Goal: Task Accomplishment & Management: Manage account settings

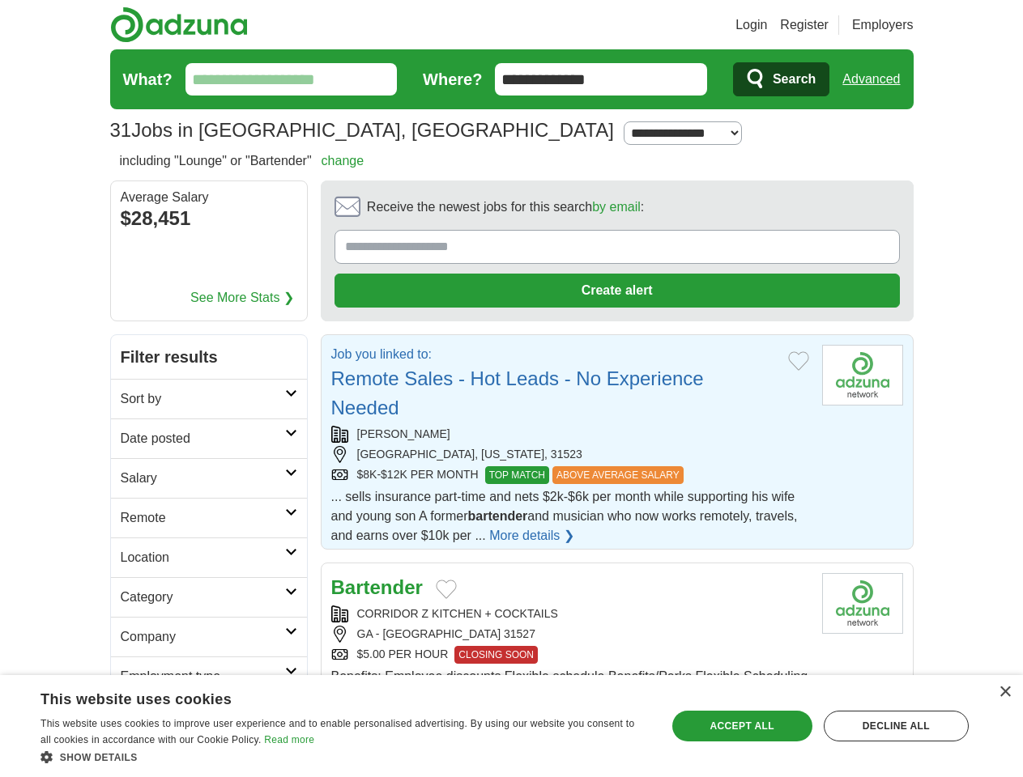
click at [767, 25] on link "Login" at bounding box center [751, 24] width 32 height 19
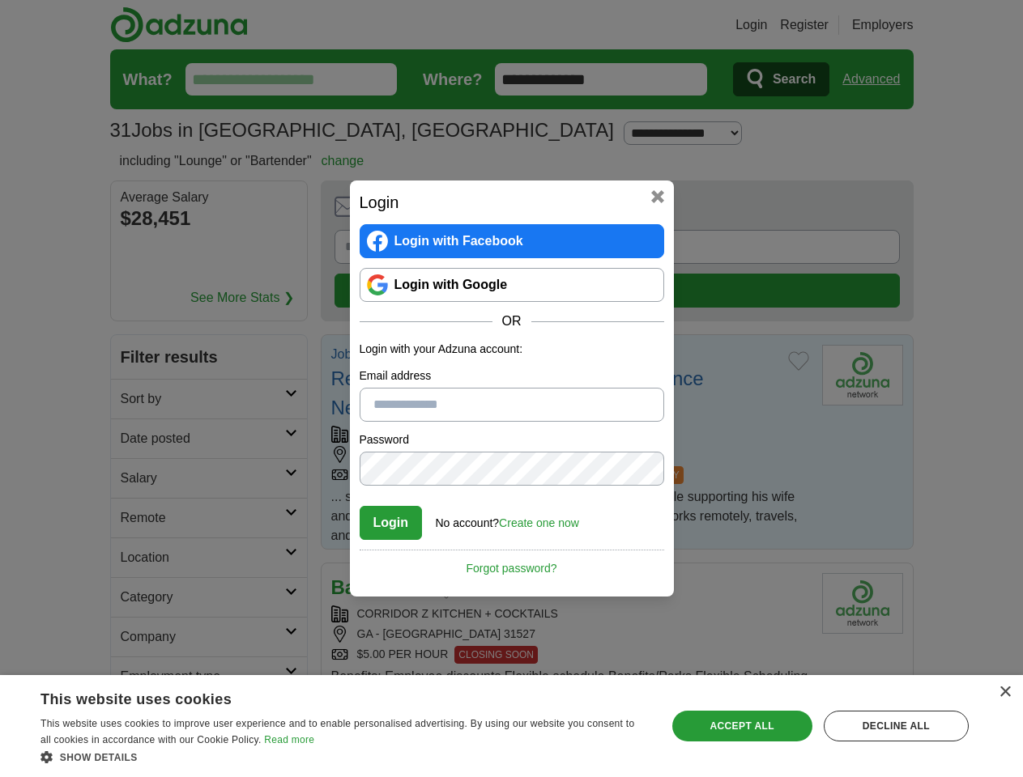
click at [901, 25] on div "Login Login with Facebook Login with Google OR Login with your Adzuna account: …" at bounding box center [511, 388] width 1023 height 777
click at [877, 79] on div "Login Login with Facebook Login with Google OR Login with your Adzuna account: …" at bounding box center [511, 388] width 1023 height 777
click at [195, 220] on div "Login Login with Facebook Login with Google OR Login with your Adzuna account: …" at bounding box center [511, 388] width 1023 height 777
click at [572, 211] on h2 "Login" at bounding box center [512, 202] width 305 height 24
click at [947, 212] on div "Login Login with Facebook Login with Google OR Login with your Adzuna account: …" at bounding box center [511, 388] width 1023 height 777
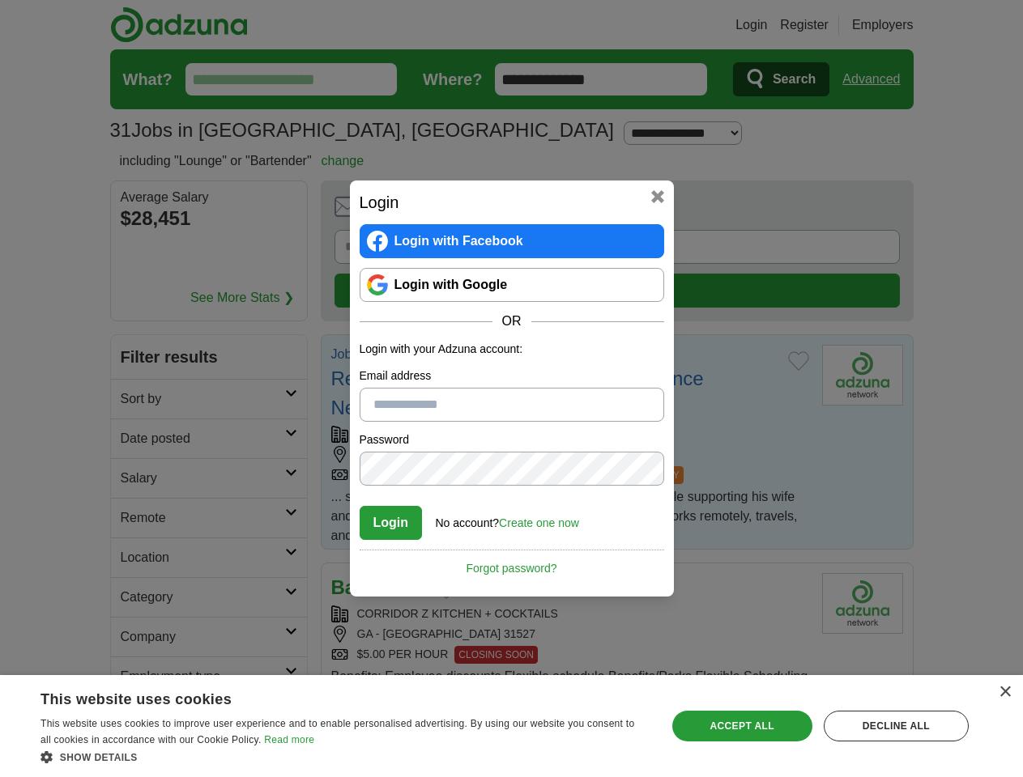
click at [136, 321] on div "Login Login with Facebook Login with Google OR Login with your Adzuna account: …" at bounding box center [511, 388] width 1023 height 777
click at [136, 360] on div "Login Login with Facebook Login with Google OR Login with your Adzuna account: …" at bounding box center [511, 388] width 1023 height 777
click at [136, 400] on div "Login Login with Facebook Login with Google OR Login with your Adzuna account: …" at bounding box center [511, 388] width 1023 height 777
click at [136, 440] on div "Login Login with Facebook Login with Google OR Login with your Adzuna account: …" at bounding box center [511, 388] width 1023 height 777
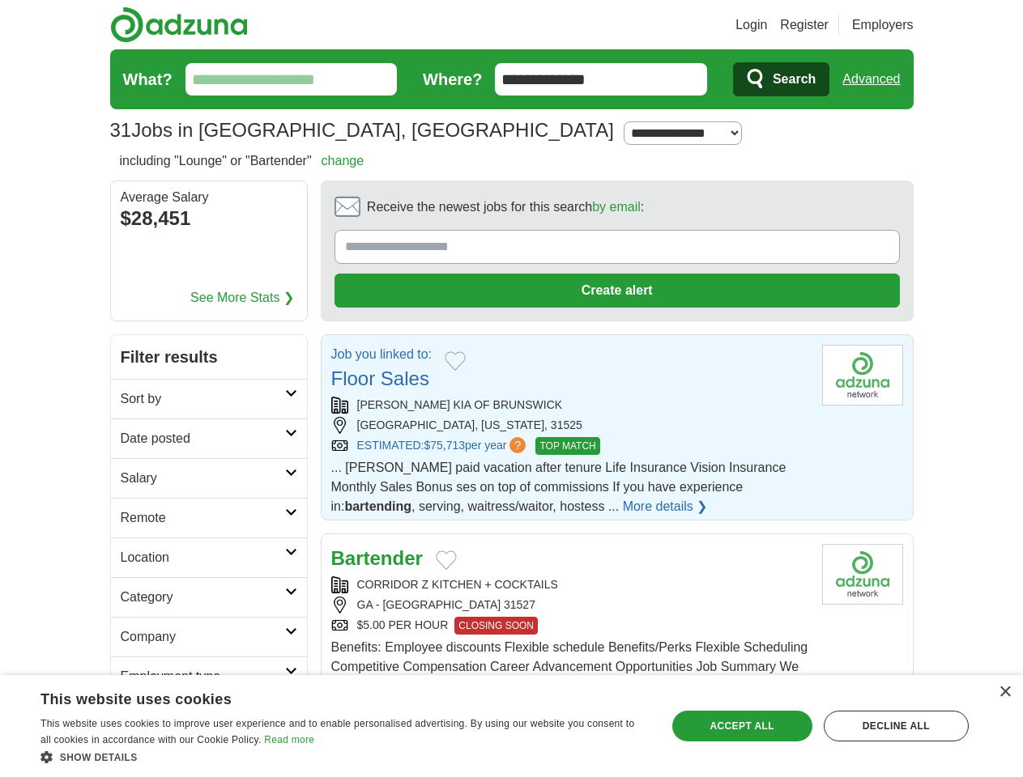
click at [767, 25] on link "Login" at bounding box center [751, 24] width 32 height 19
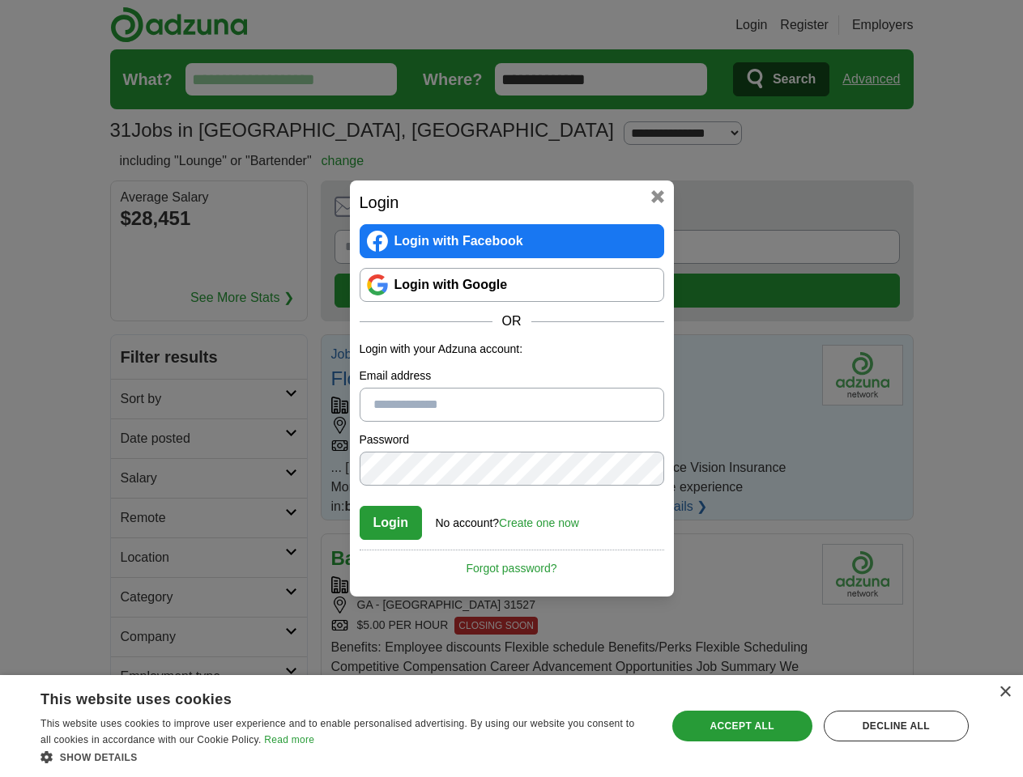
click at [901, 25] on div "Login Login with Facebook Login with Google OR Login with your Adzuna account: …" at bounding box center [511, 388] width 1023 height 777
click at [877, 79] on div "Login Login with Facebook Login with Google OR Login with your Adzuna account: …" at bounding box center [511, 388] width 1023 height 777
click at [195, 220] on div "Login Login with Facebook Login with Google OR Login with your Adzuna account: …" at bounding box center [511, 388] width 1023 height 777
click at [572, 211] on h2 "Login" at bounding box center [512, 202] width 305 height 24
click at [947, 212] on div "Login Login with Facebook Login with Google OR Login with your Adzuna account: …" at bounding box center [511, 388] width 1023 height 777
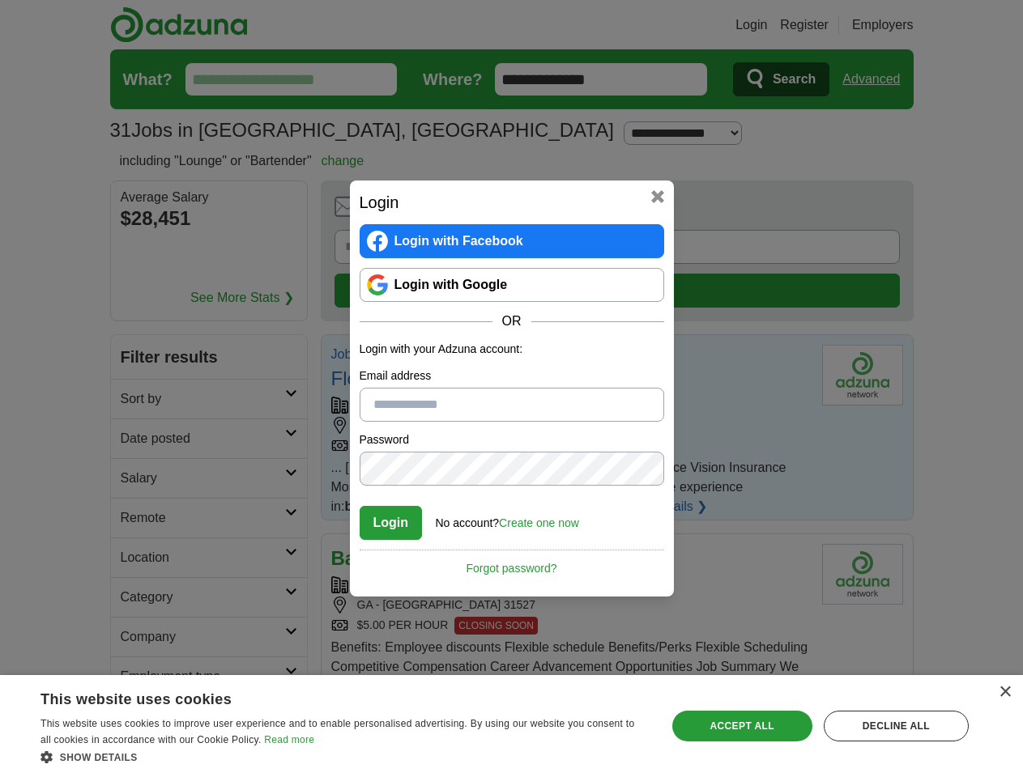
click at [136, 321] on div "Login Login with Facebook Login with Google OR Login with your Adzuna account: …" at bounding box center [511, 388] width 1023 height 777
click at [136, 360] on div "Login Login with Facebook Login with Google OR Login with your Adzuna account: …" at bounding box center [511, 388] width 1023 height 777
click at [136, 400] on div "Login Login with Facebook Login with Google OR Login with your Adzuna account: …" at bounding box center [511, 388] width 1023 height 777
click at [136, 440] on div "Login Login with Facebook Login with Google OR Login with your Adzuna account: …" at bounding box center [511, 388] width 1023 height 777
